Goal: Information Seeking & Learning: Learn about a topic

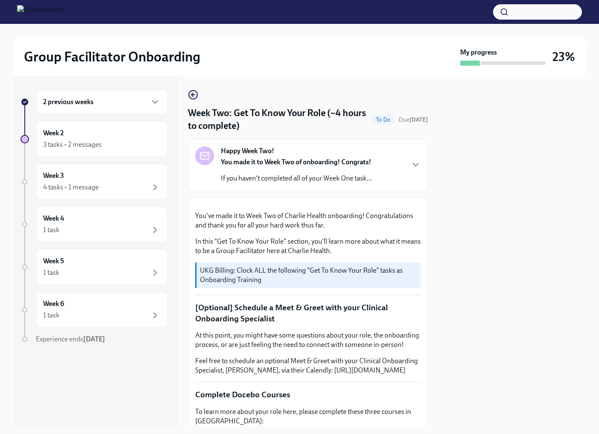
scroll to position [586, 0]
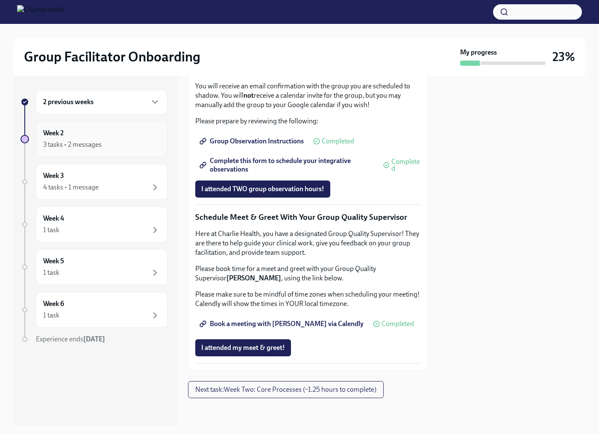
click at [115, 124] on div "Week 2 3 tasks • 2 messages" at bounding box center [102, 139] width 132 height 36
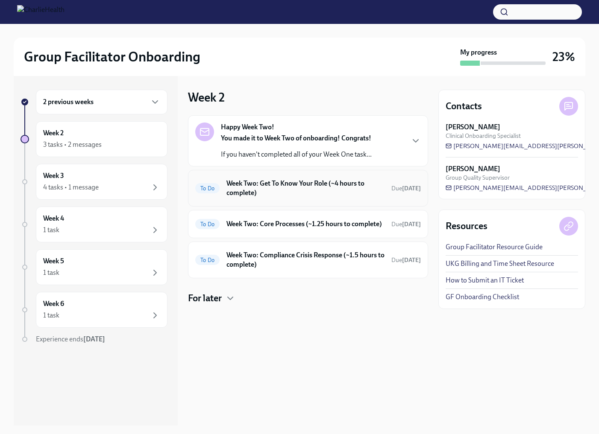
click at [297, 188] on h6 "Week Two: Get To Know Your Role (~4 hours to complete)" at bounding box center [305, 188] width 158 height 19
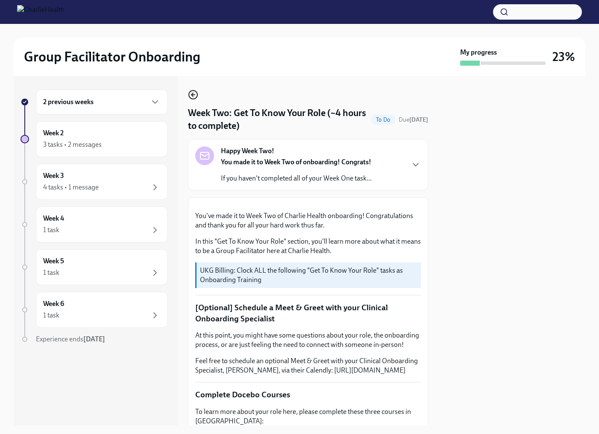
click at [195, 94] on icon "button" at bounding box center [193, 95] width 10 height 10
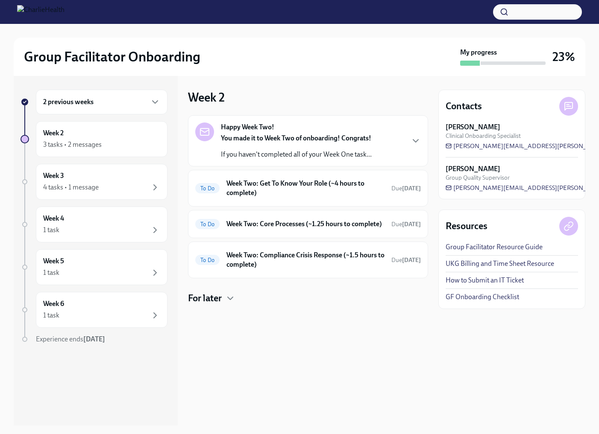
click at [85, 99] on h6 "2 previous weeks" at bounding box center [68, 101] width 50 height 9
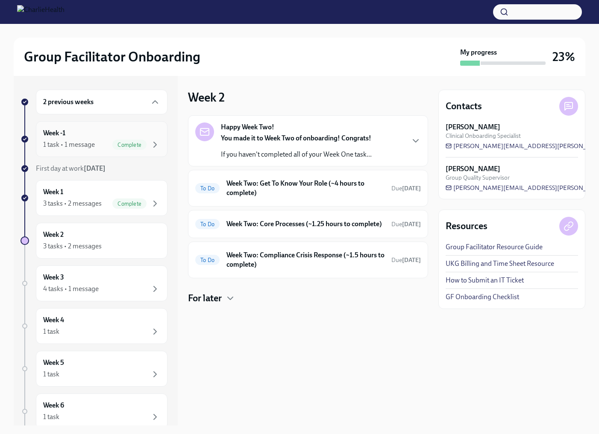
click at [83, 143] on div "1 task • 1 message" at bounding box center [69, 144] width 52 height 9
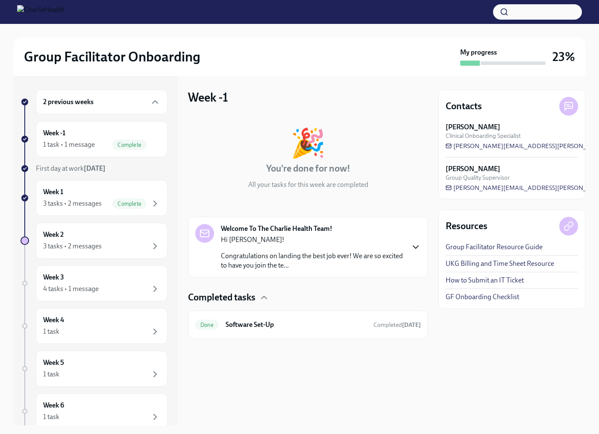
click at [416, 248] on icon "button" at bounding box center [415, 247] width 10 height 10
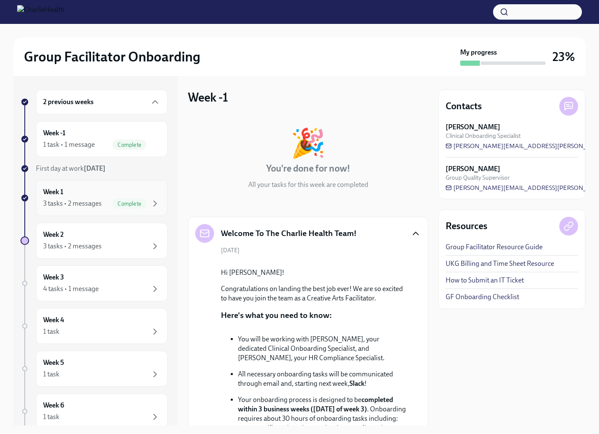
click at [98, 191] on div "Week 1 3 tasks • 2 messages Complete" at bounding box center [101, 197] width 117 height 21
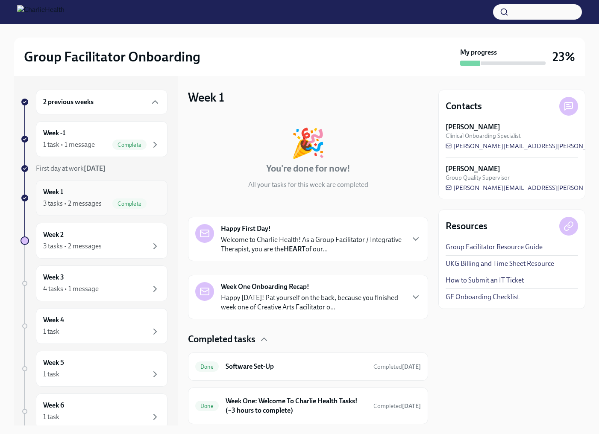
click at [71, 203] on div "3 tasks • 2 messages" at bounding box center [72, 203] width 58 height 9
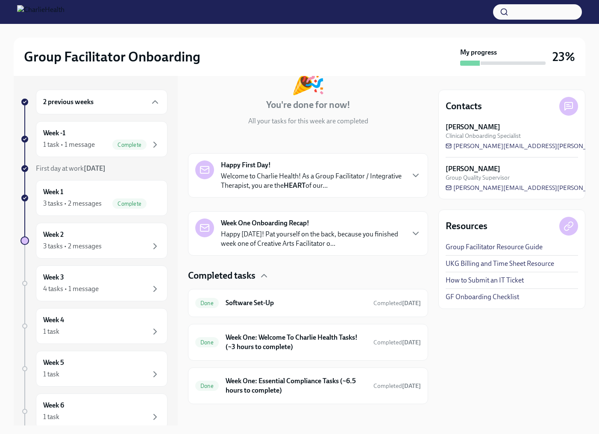
scroll to position [70, 0]
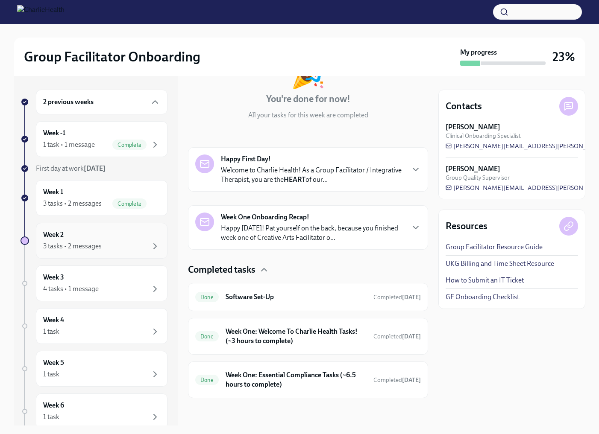
click at [81, 240] on div "Week 2 3 tasks • 2 messages" at bounding box center [101, 240] width 117 height 21
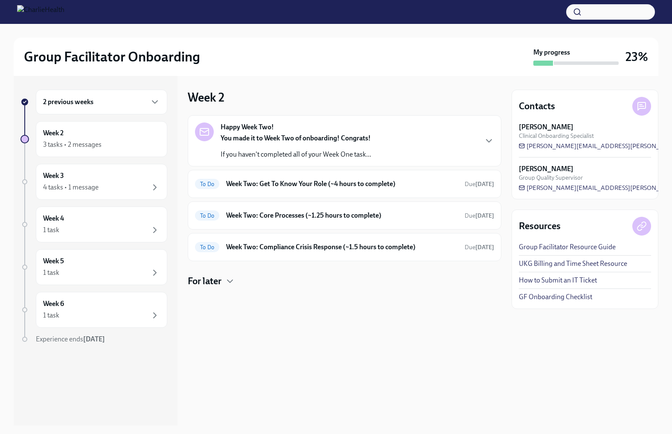
click at [343, 142] on strong "You made it to Week Two of onboarding! Congrats!" at bounding box center [296, 138] width 150 height 8
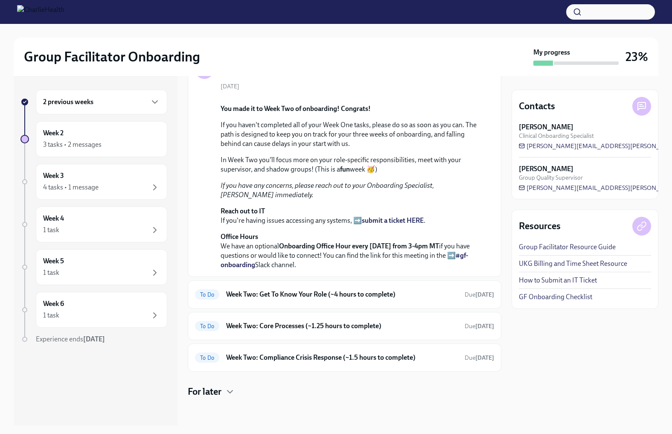
scroll to position [177, 0]
click at [243, 296] on h6 "Week Two: Get To Know Your Role (~4 hours to complete)" at bounding box center [342, 294] width 232 height 9
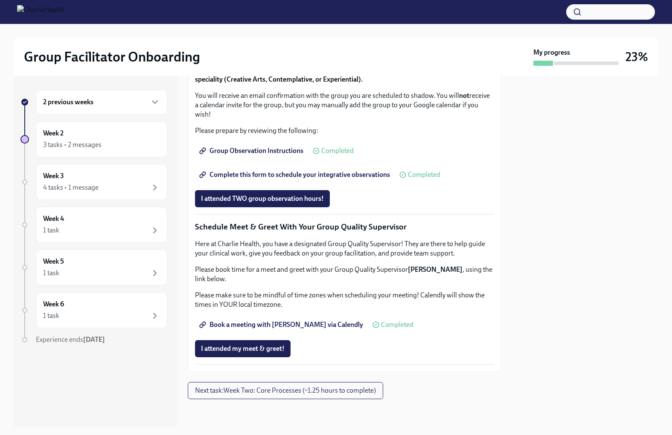
scroll to position [722, 0]
click at [232, 150] on span "Group Observation Instructions" at bounding box center [252, 150] width 102 height 9
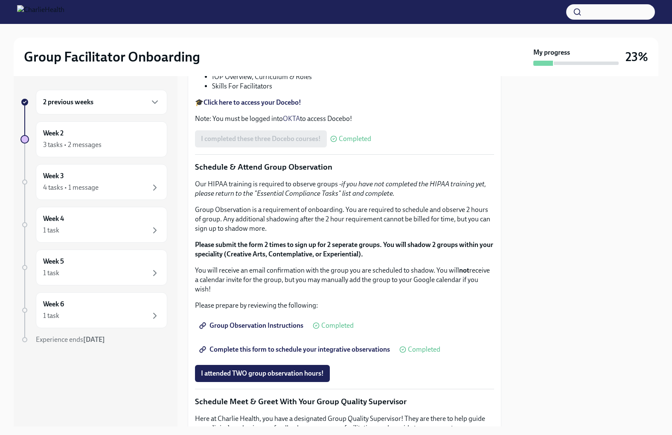
scroll to position [359, 0]
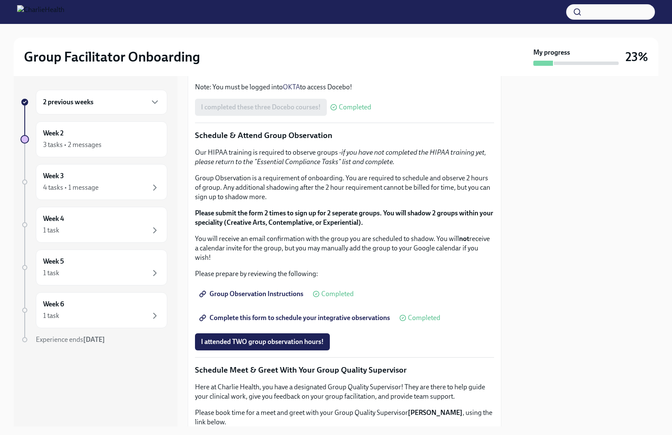
click at [235, 75] on strong "Click here to access your Docebo!" at bounding box center [253, 71] width 98 height 8
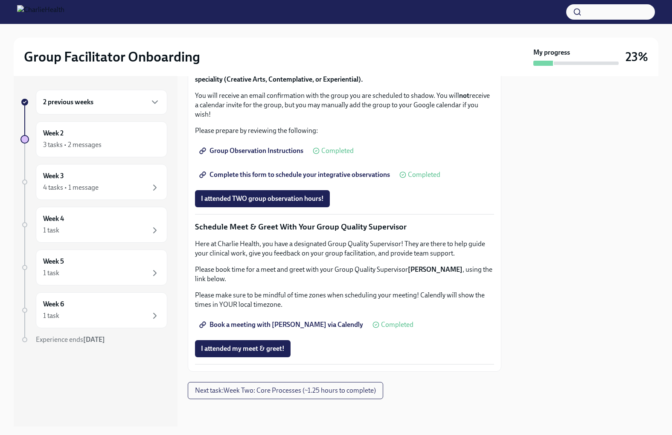
scroll to position [722, 0]
click at [278, 389] on span "Next task : Week Two: Core Processes (~1.25 hours to complete)" at bounding box center [285, 390] width 181 height 9
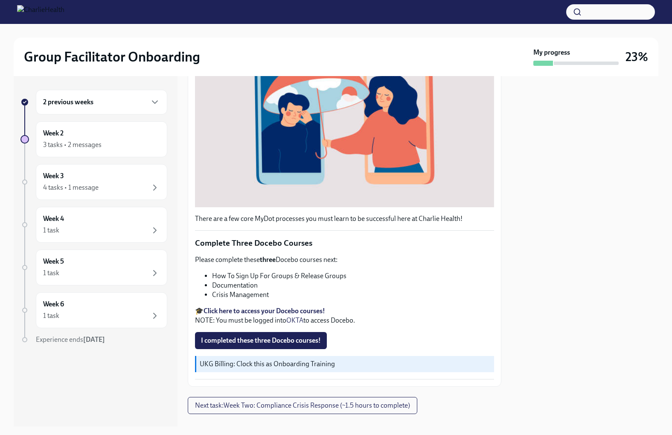
scroll to position [195, 0]
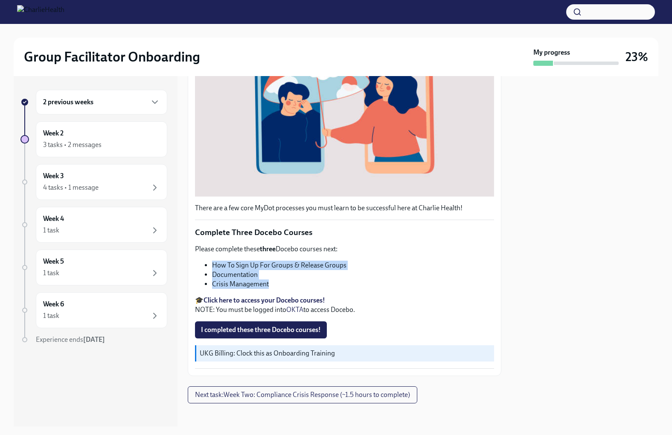
drag, startPoint x: 273, startPoint y: 283, endPoint x: 208, endPoint y: 260, distance: 68.7
click at [208, 260] on ul "How To Sign Up For Groups & Release Groups Documentation Crisis Management" at bounding box center [344, 274] width 299 height 28
copy ul "How To Sign Up For Groups & Release Groups Documentation Crisis Management"
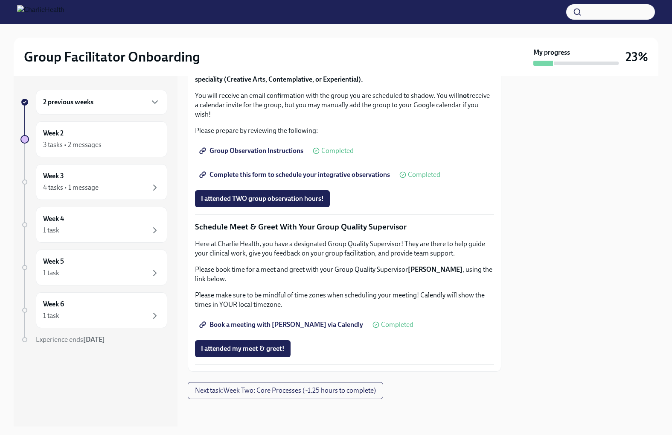
scroll to position [722, 0]
click at [263, 389] on span "Next task : Week Two: Core Processes (~1.25 hours to complete)" at bounding box center [285, 390] width 181 height 9
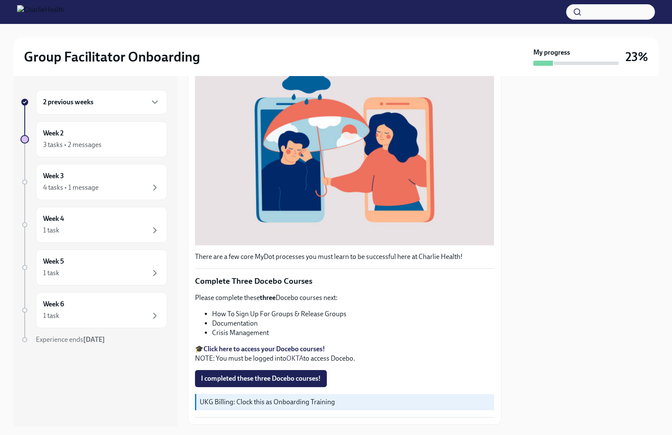
scroll to position [195, 0]
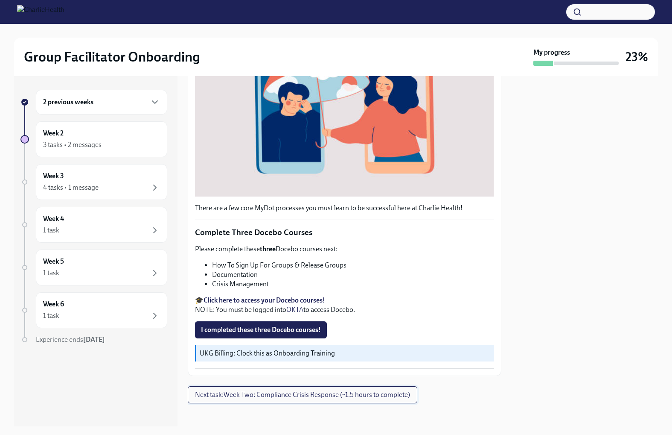
click at [308, 390] on span "Next task : Week Two: Compliance Crisis Response (~1.5 hours to complete)" at bounding box center [302, 394] width 215 height 9
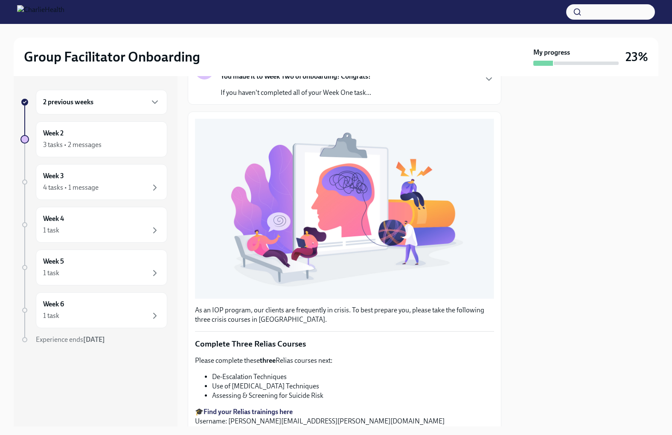
scroll to position [141, 0]
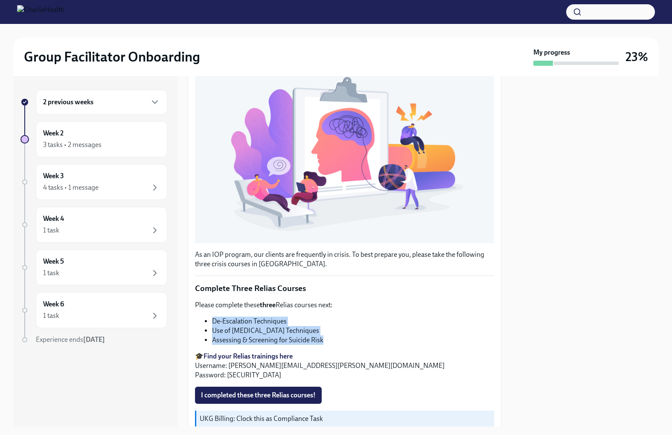
drag, startPoint x: 327, startPoint y: 336, endPoint x: 205, endPoint y: 314, distance: 123.5
click at [205, 316] on ul "De-Escalation Techniques Use of [MEDICAL_DATA] Techniques Assessing & Screening…" at bounding box center [344, 330] width 299 height 28
copy ul "De-Escalation Techniques Use of [MEDICAL_DATA] Techniques Assessing & Screening…"
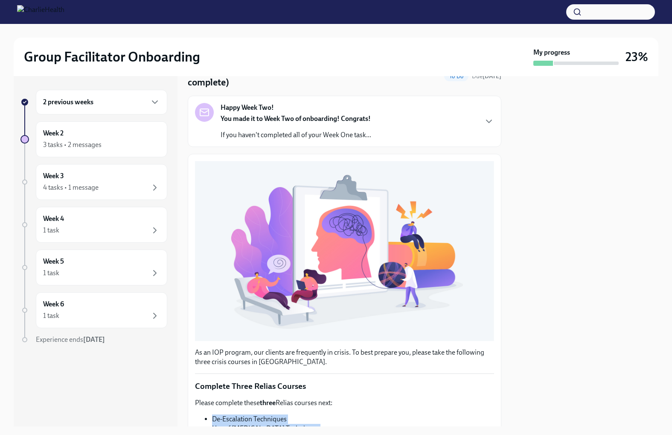
scroll to position [0, 0]
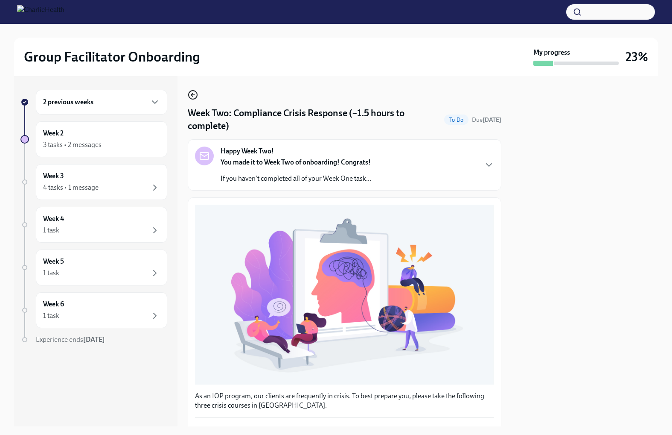
click at [193, 92] on icon "button" at bounding box center [193, 95] width 10 height 10
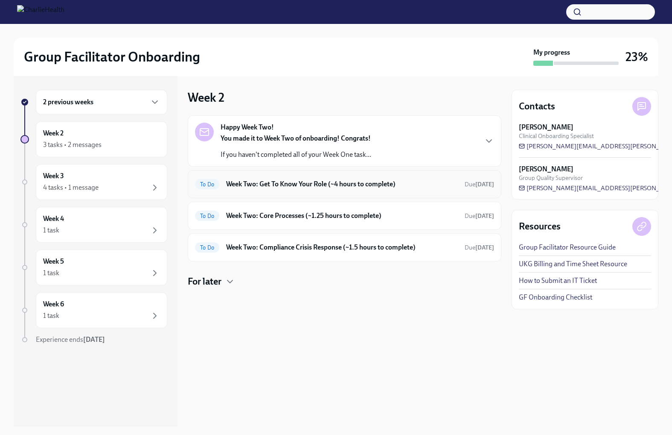
click at [288, 180] on h6 "Week Two: Get To Know Your Role (~4 hours to complete)" at bounding box center [342, 183] width 232 height 9
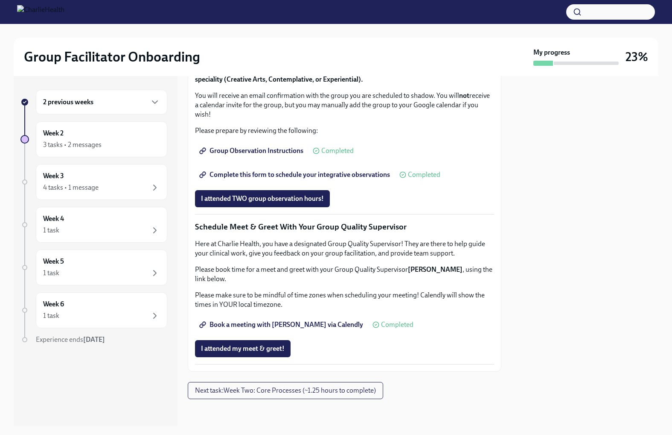
scroll to position [560, 0]
click at [269, 203] on span "I attended TWO group observation hours!" at bounding box center [262, 198] width 123 height 9
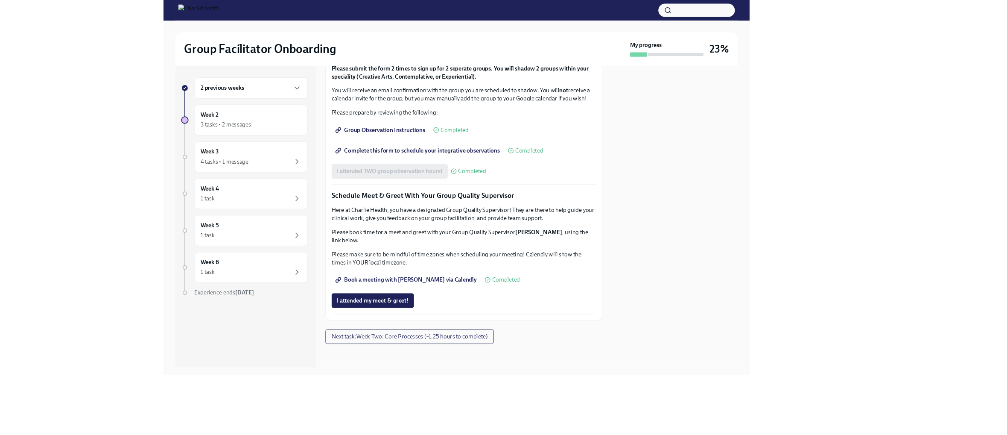
scroll to position [728, 0]
